Goal: Find specific page/section: Find specific page/section

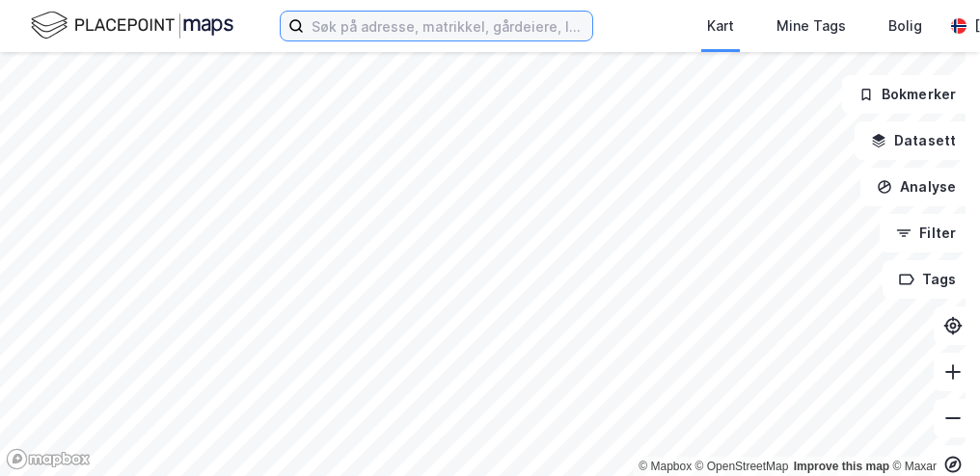
click at [391, 25] on input at bounding box center [448, 26] width 288 height 29
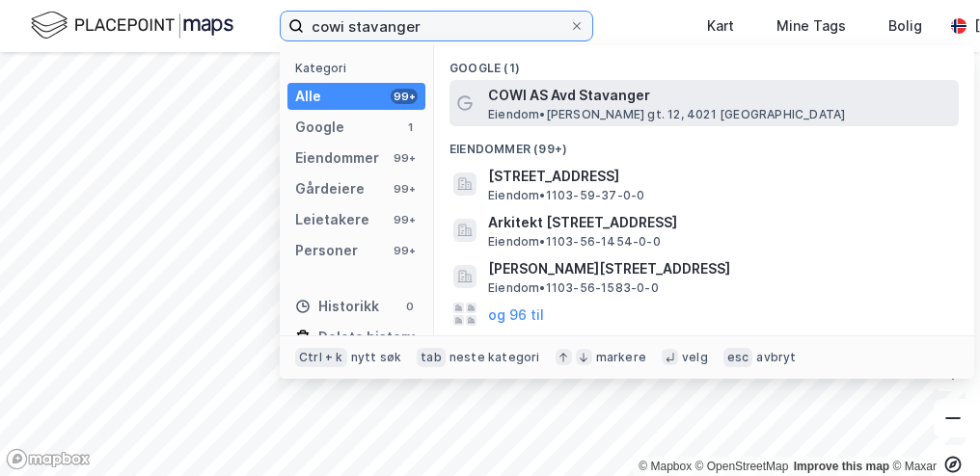
type input "cowi stavanger"
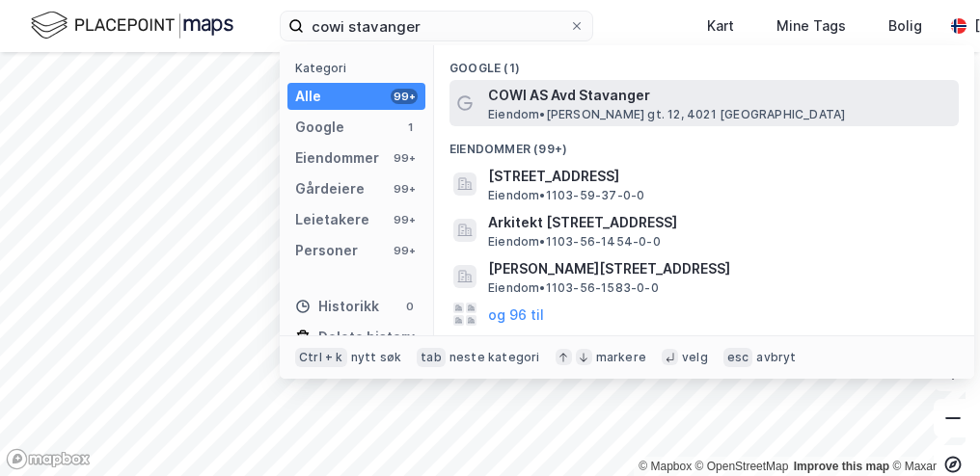
click at [550, 101] on span "COWI AS Avd Stavanger" at bounding box center [719, 95] width 463 height 23
